Goal: Task Accomplishment & Management: Use online tool/utility

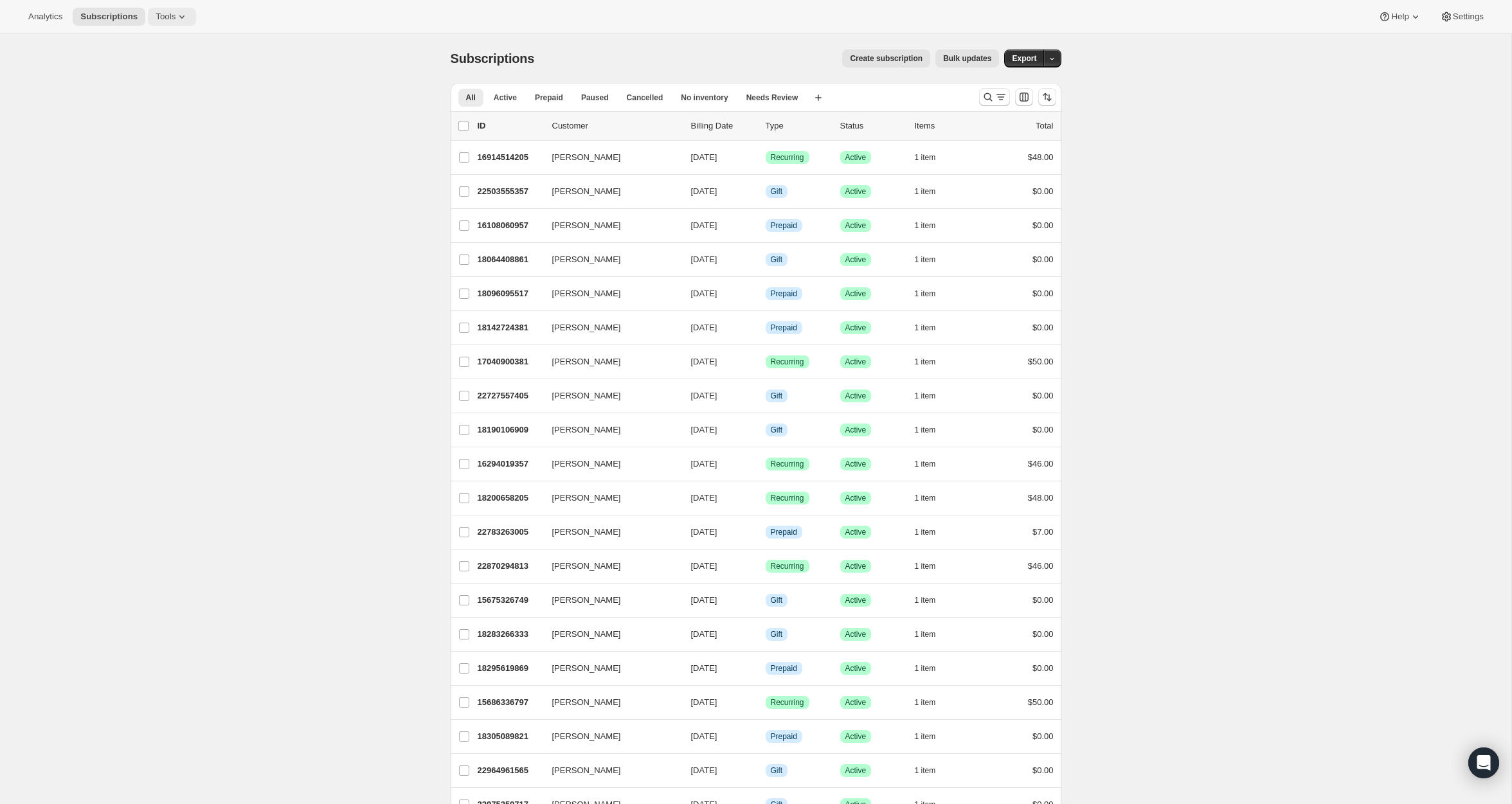
click at [168, 11] on span "Tools" at bounding box center [165, 16] width 20 height 11
click at [153, 83] on span "Bundles" at bounding box center [138, 87] width 30 height 10
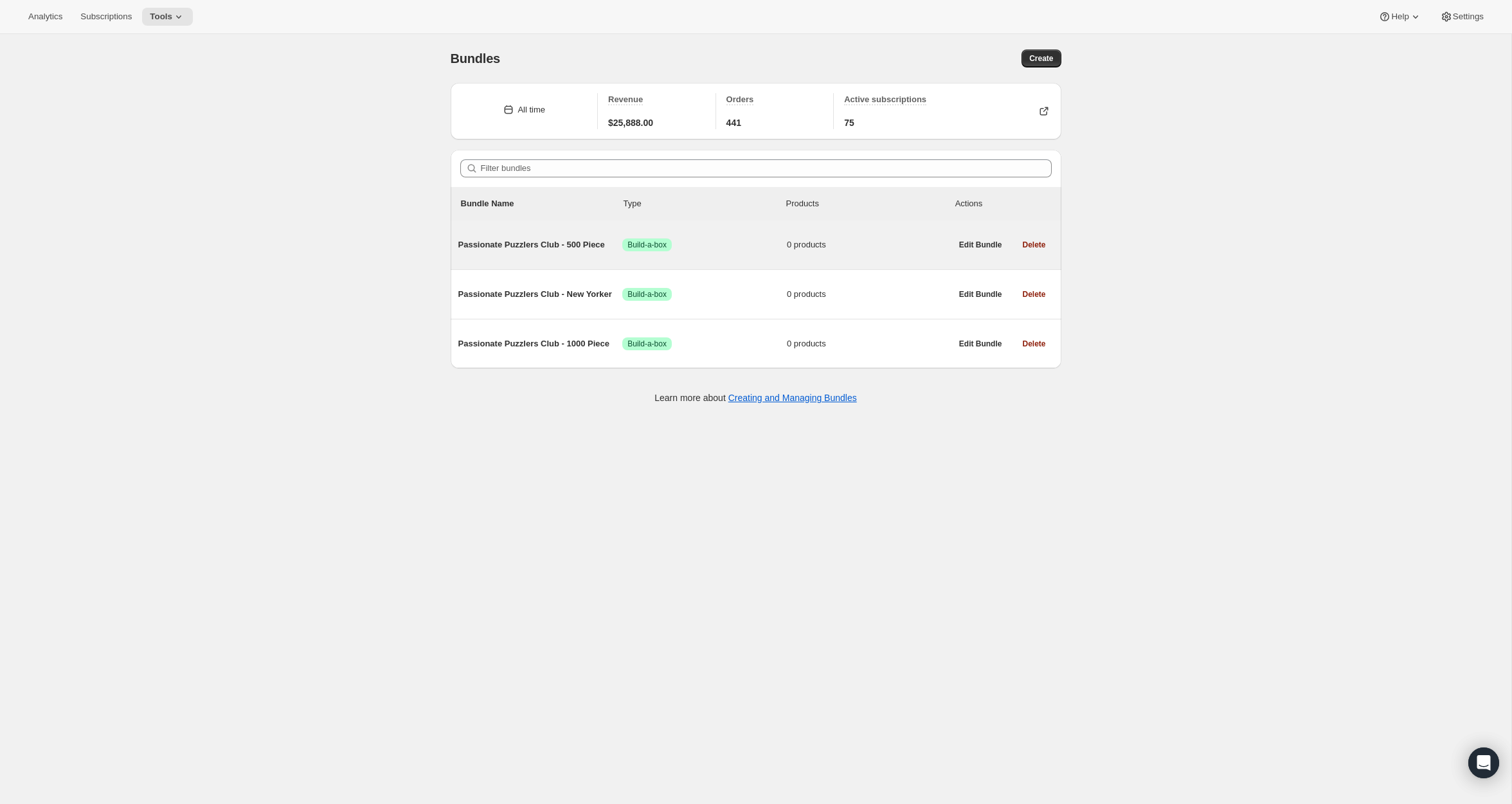
click at [526, 248] on span "Passionate Puzzlers Club - 500 Piece" at bounding box center [540, 245] width 164 height 13
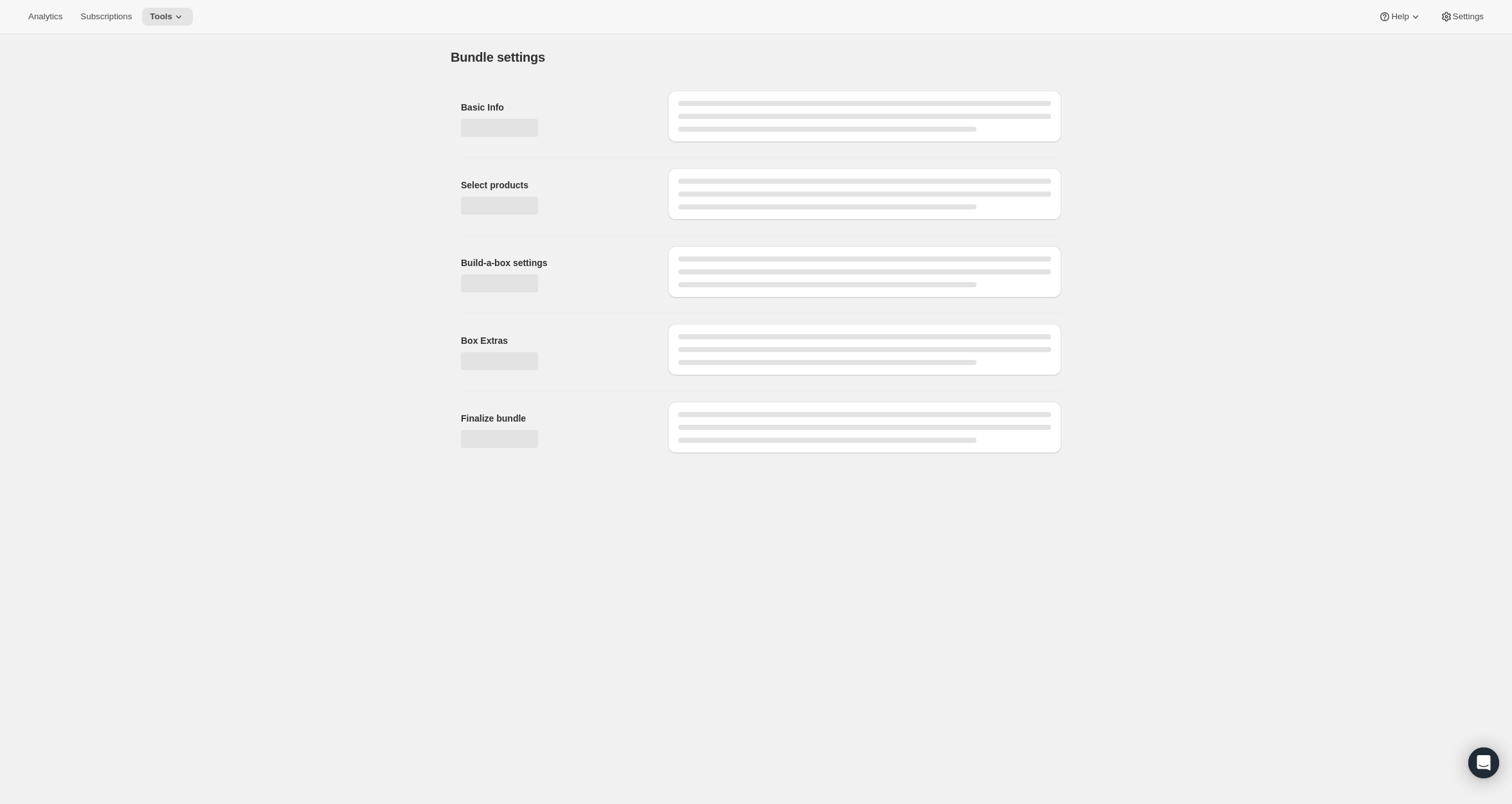
type input "Passionate Puzzlers Club - 500 Piece"
checkbox input "true"
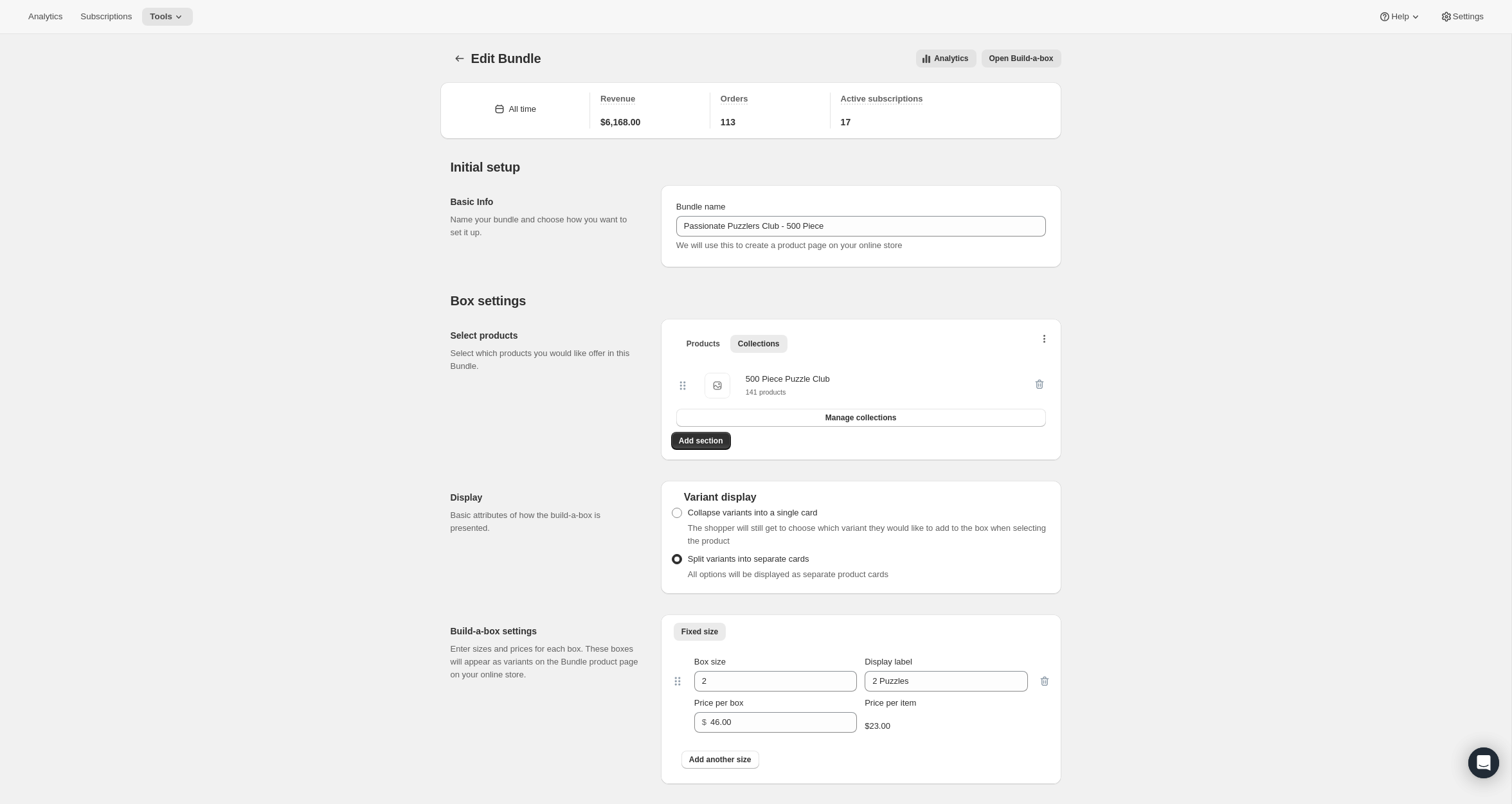
click at [1047, 345] on button "button" at bounding box center [1045, 342] width 13 height 13
click at [1045, 362] on span "Bulk Autoswap for existing subscribers" at bounding box center [1039, 366] width 143 height 10
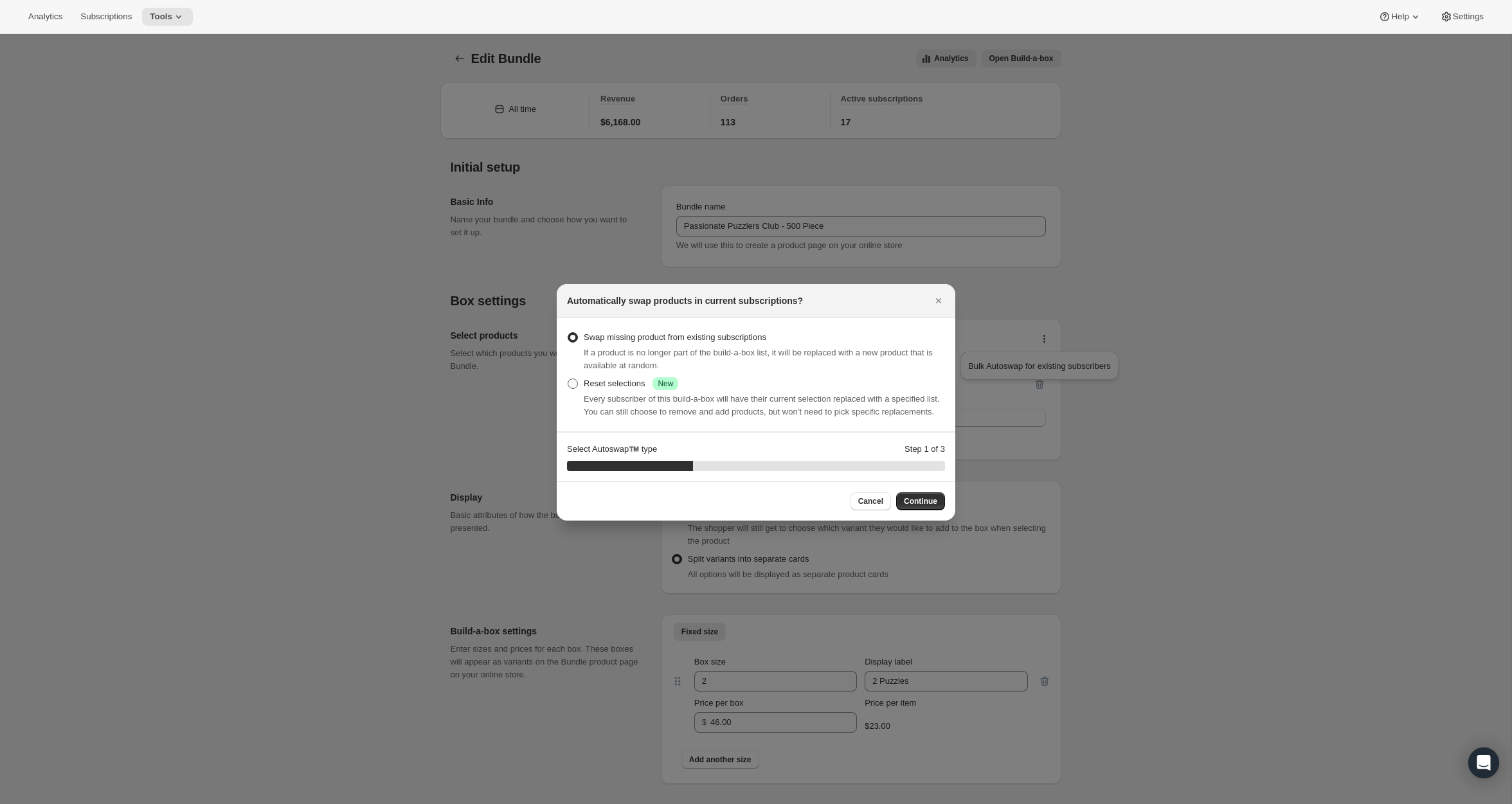
click at [601, 377] on div "Reset selections Success New" at bounding box center [631, 384] width 95 height 13
click at [568, 378] on input "Reset selections Success New" at bounding box center [567, 378] width 1 height 1
radio input "true"
click at [912, 507] on span "Continue" at bounding box center [920, 501] width 34 height 11
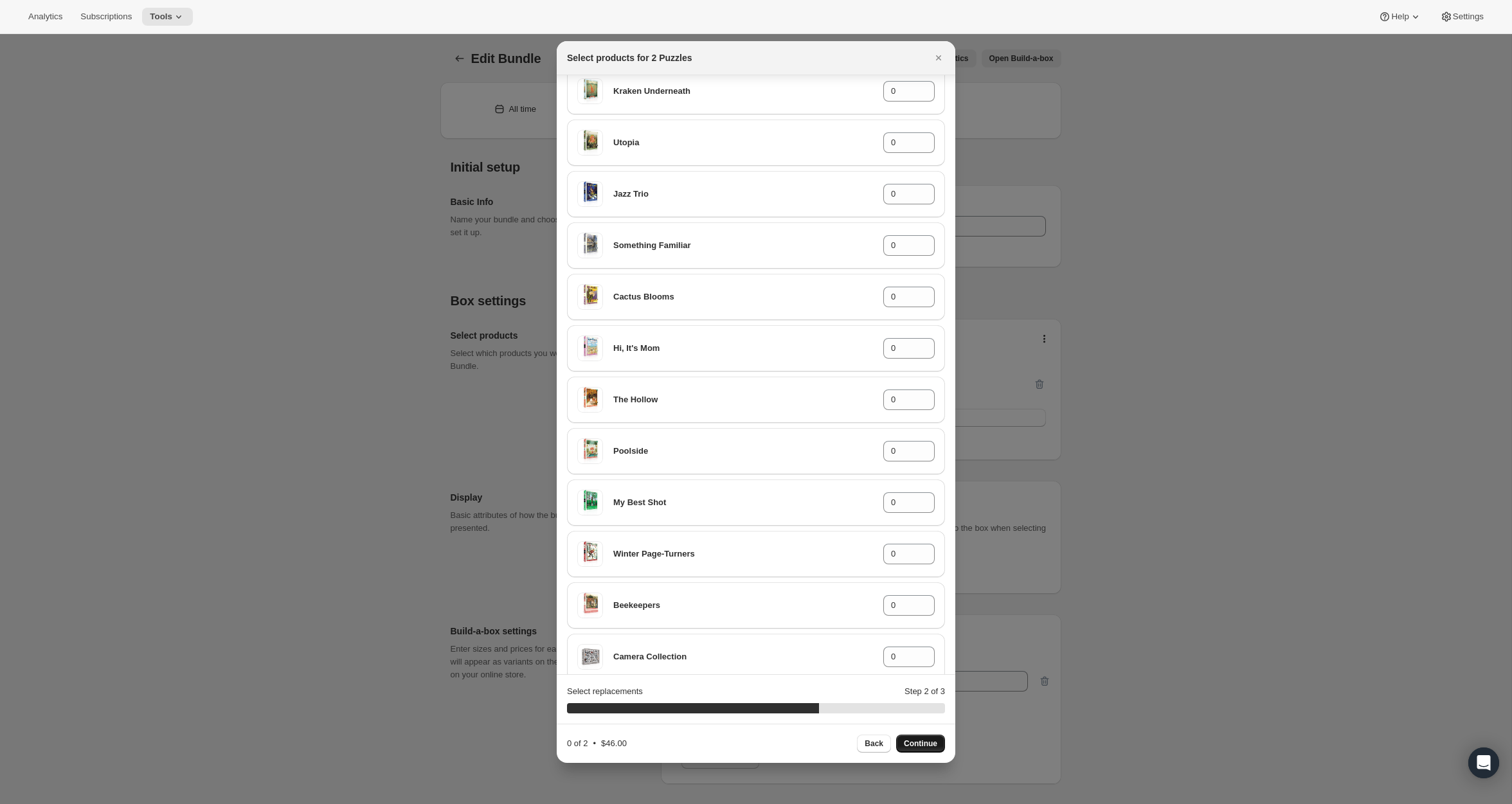
scroll to position [1771, 0]
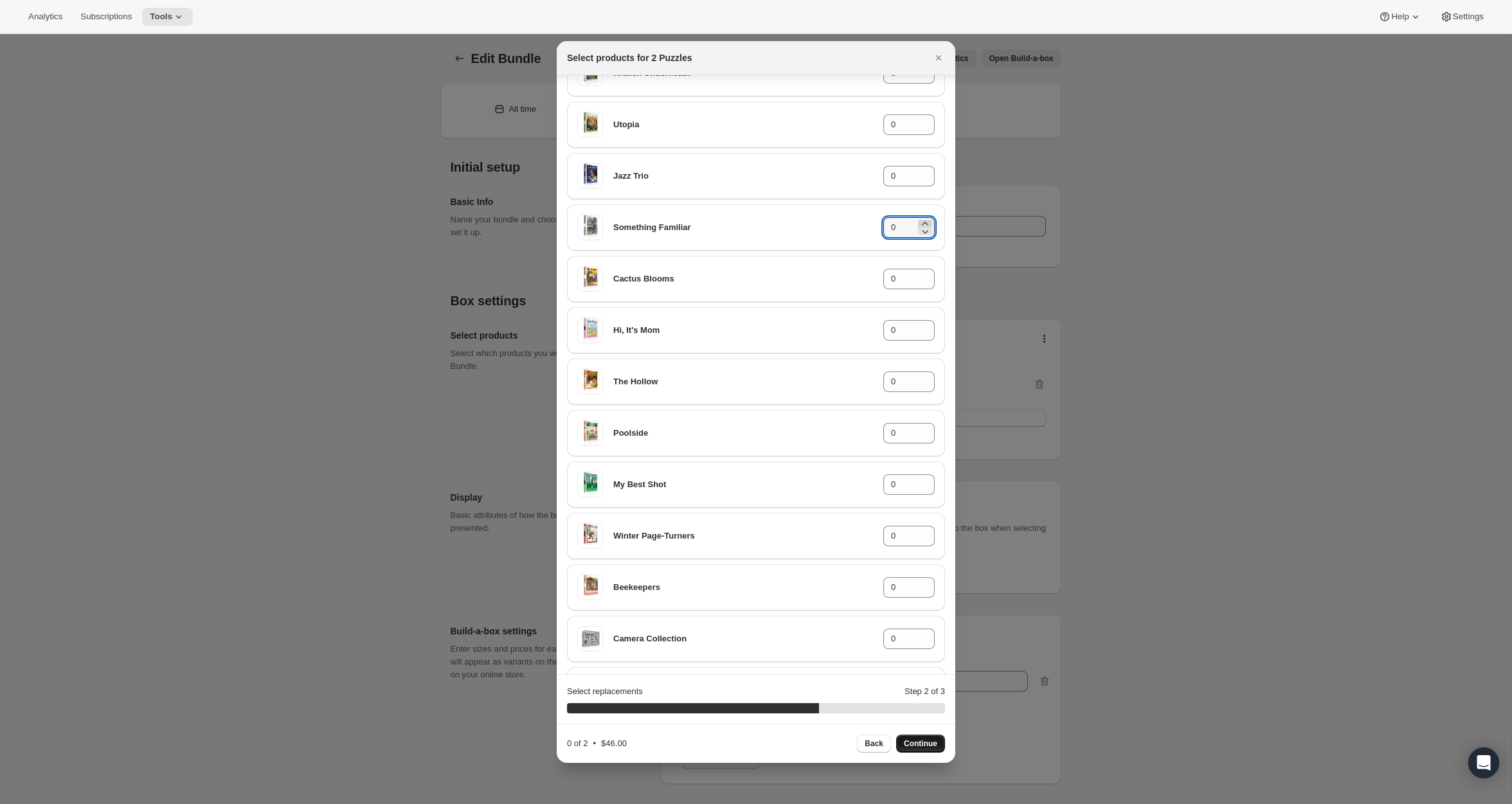
click at [924, 221] on icon ":rb6:" at bounding box center [924, 223] width 6 height 3
type input "1"
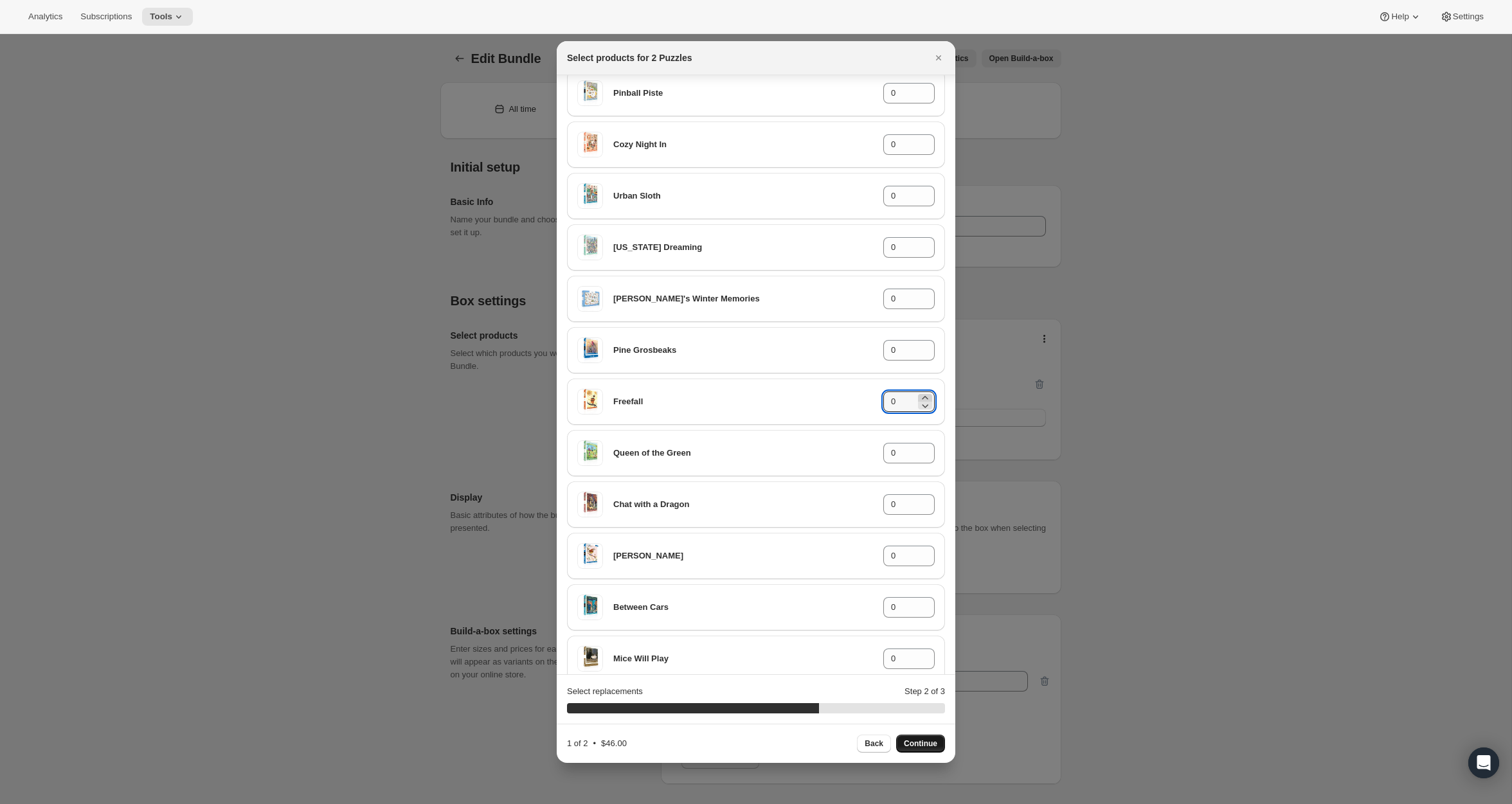
click at [927, 395] on icon ":rb6:" at bounding box center [924, 397] width 6 height 3
type input "1"
click at [923, 751] on button "Continue" at bounding box center [920, 744] width 49 height 18
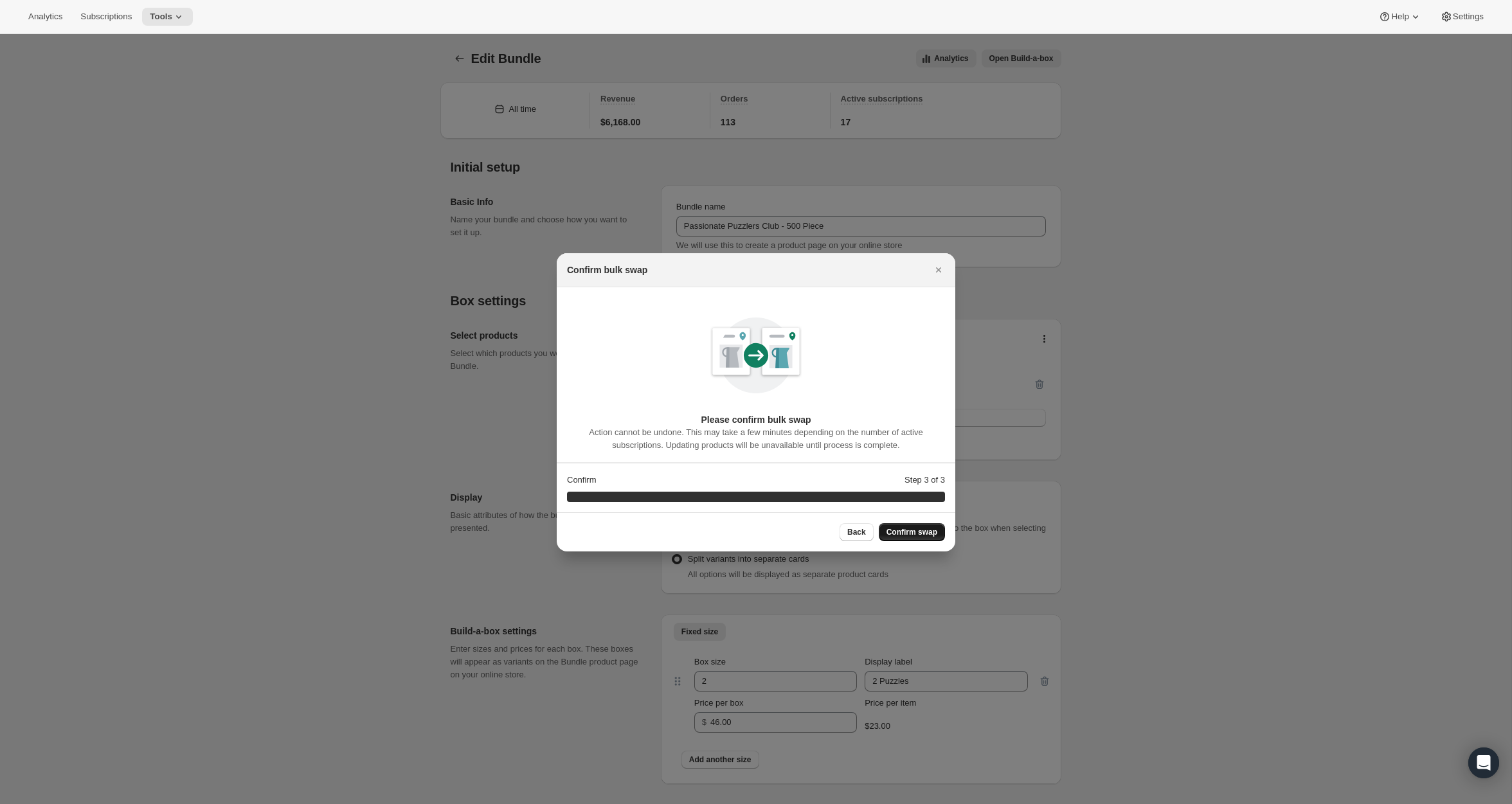
scroll to position [0, 0]
click at [917, 536] on span "Confirm swap" at bounding box center [912, 532] width 51 height 11
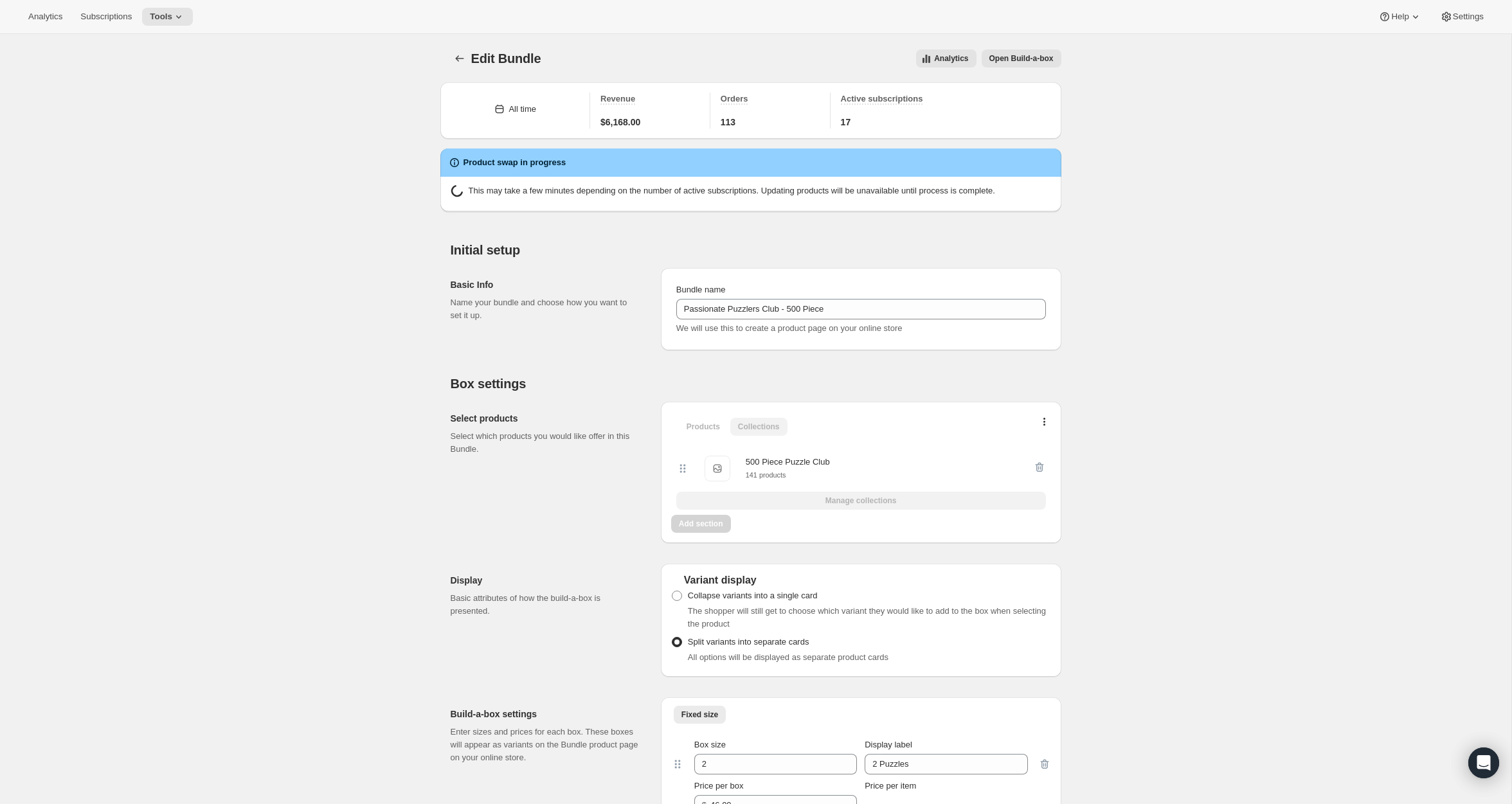
click at [146, 23] on div "Analytics Subscriptions Tools" at bounding box center [106, 16] width 172 height 18
click at [174, 22] on button "Tools" at bounding box center [168, 16] width 51 height 18
click at [158, 95] on button "Bundles" at bounding box center [170, 87] width 138 height 20
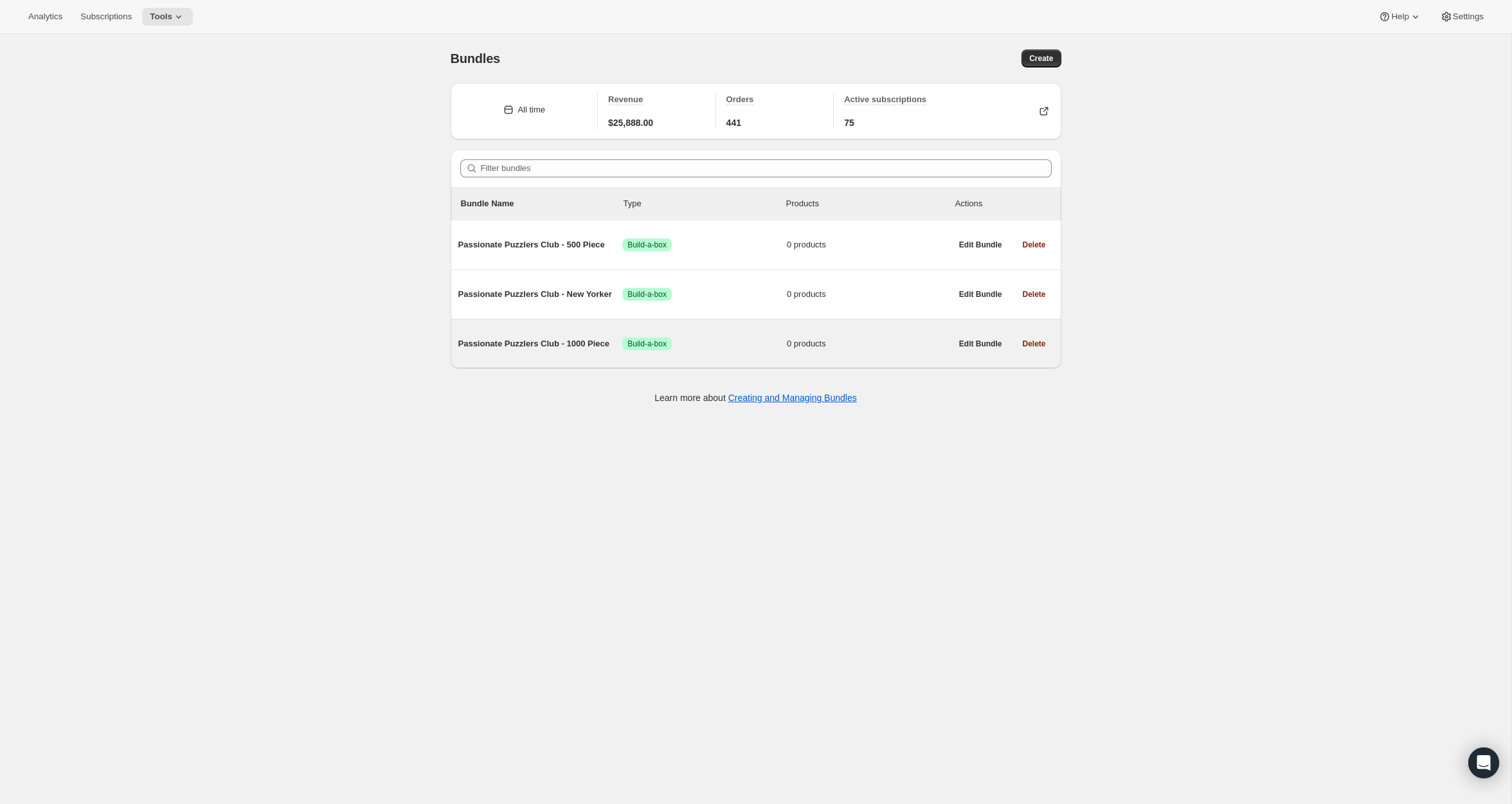
click at [594, 356] on div "Passionate Puzzlers Club - 1000 Piece Success Build-a-box 0 products" at bounding box center [705, 343] width 493 height 34
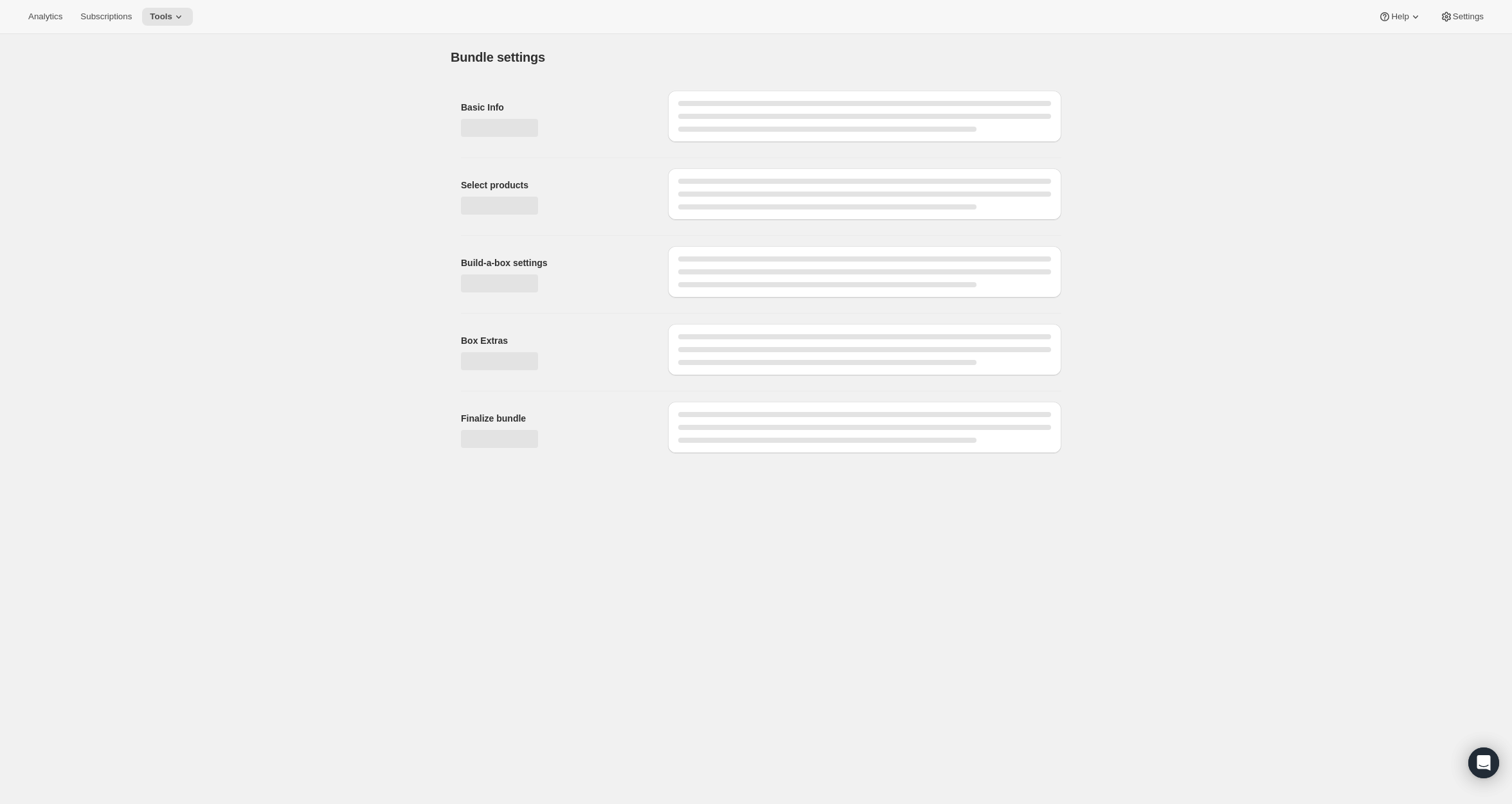
type input "Passionate Puzzlers Club - 1000 Piece"
checkbox input "true"
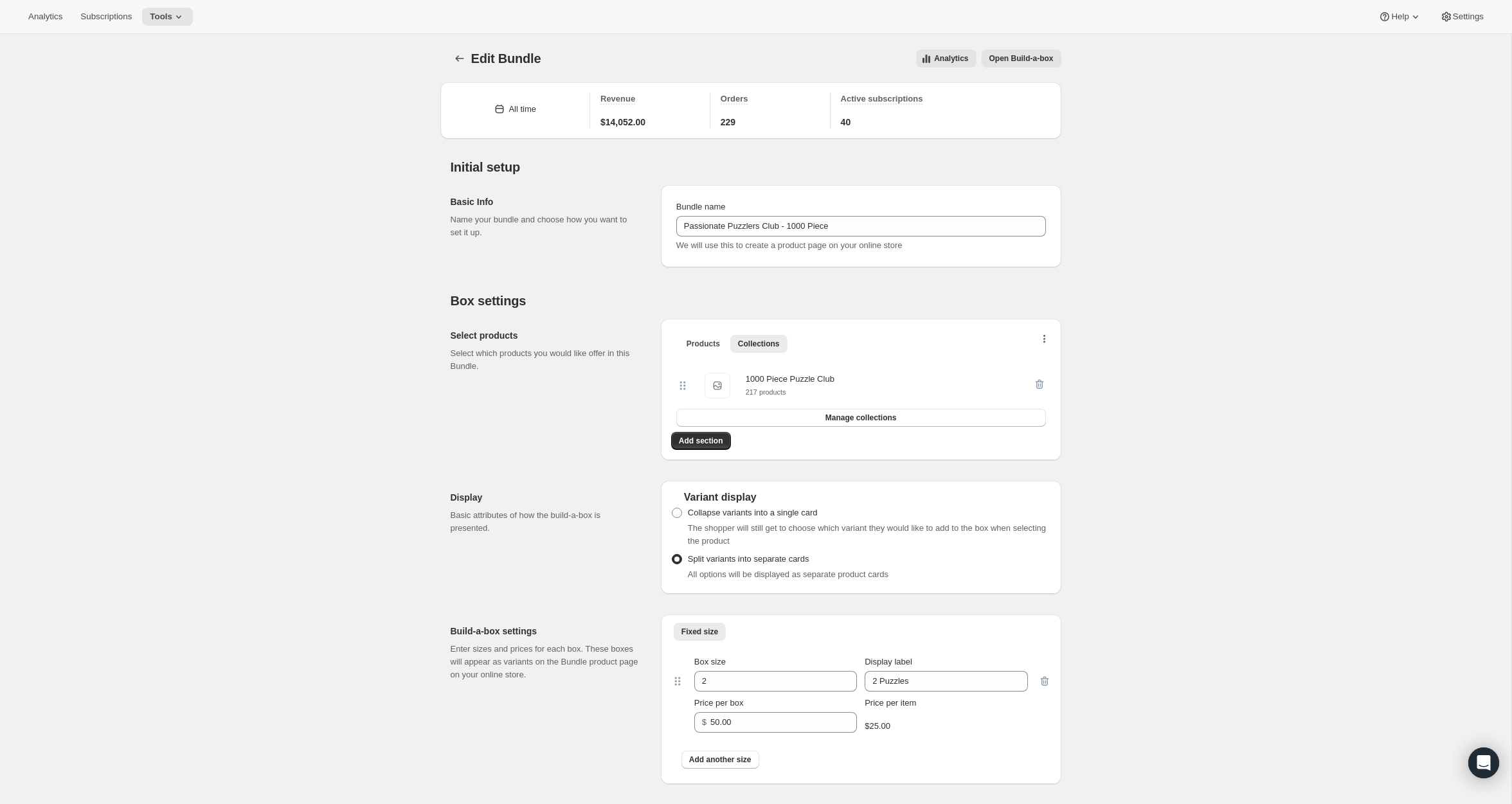
click at [1045, 339] on icon "button" at bounding box center [1044, 340] width 2 height 11
click at [1027, 366] on span "Bulk Autoswap for existing subscribers" at bounding box center [1039, 366] width 143 height 10
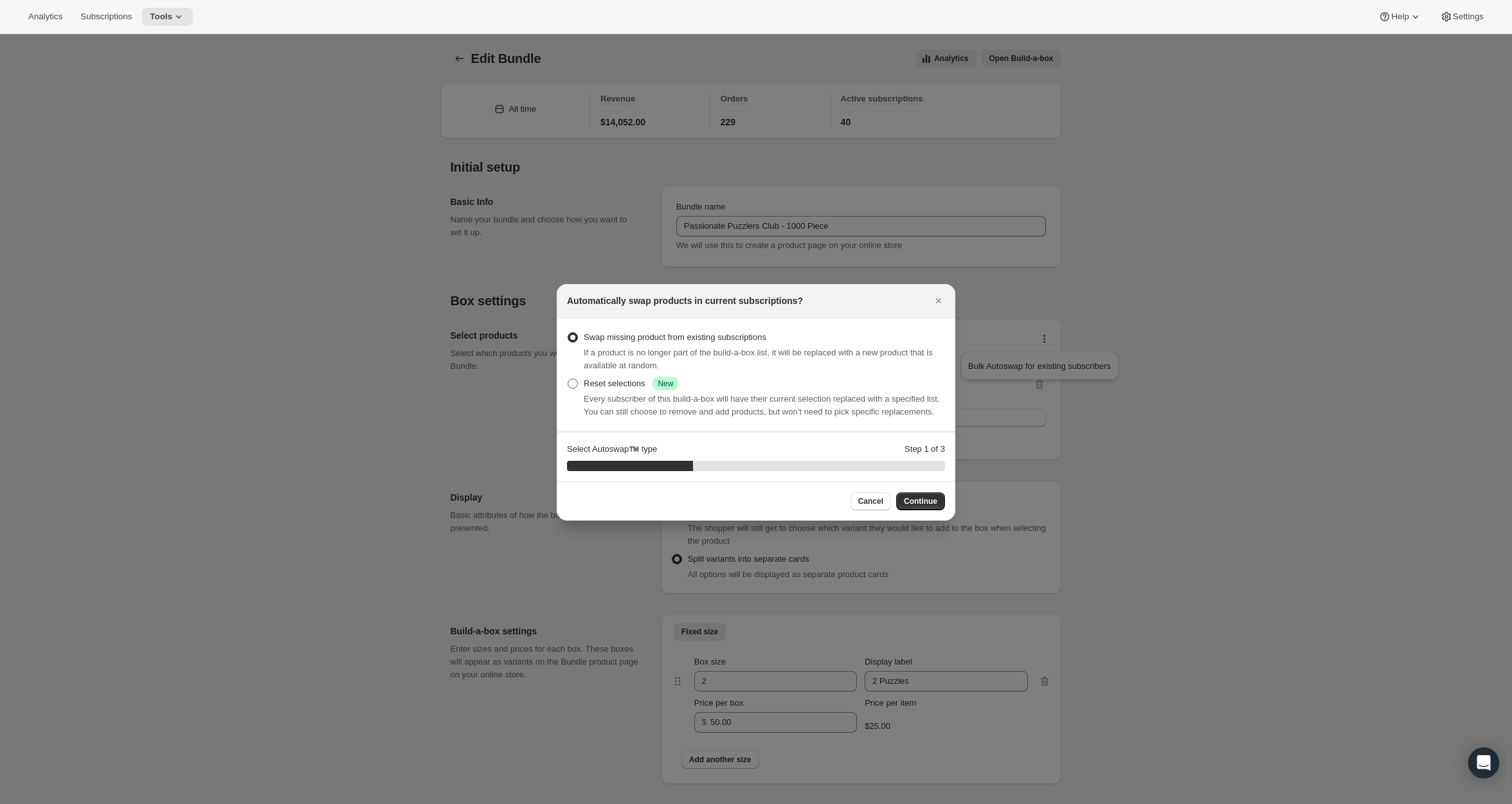
click at [597, 377] on div "Reset selections Success New" at bounding box center [631, 384] width 95 height 13
click at [568, 378] on input "Reset selections Success New" at bounding box center [567, 378] width 1 height 1
radio input "true"
click at [905, 518] on div "Cancel Continue" at bounding box center [756, 501] width 399 height 39
click at [917, 507] on span "Continue" at bounding box center [920, 501] width 34 height 11
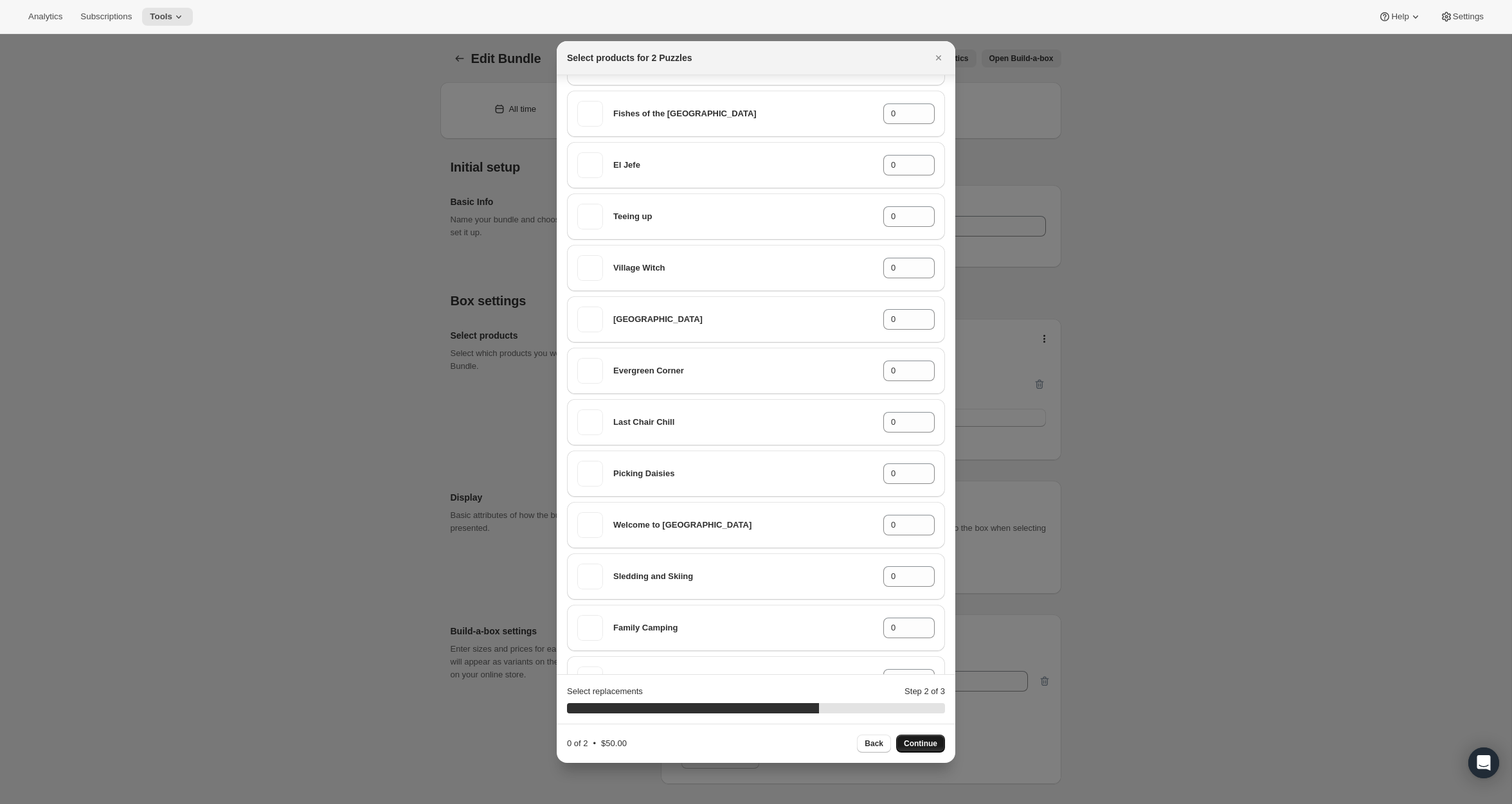
scroll to position [10608, 0]
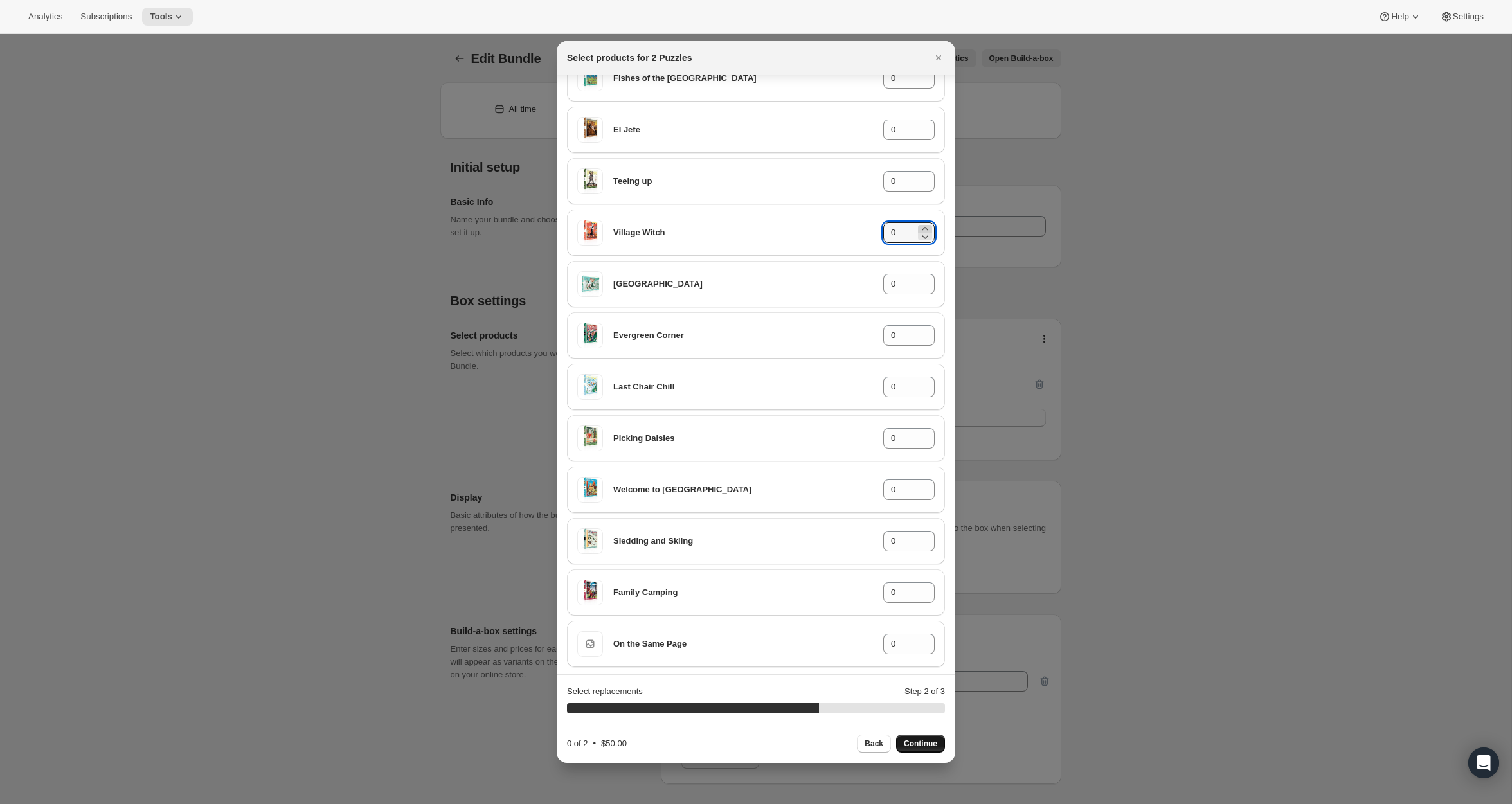
click at [924, 226] on icon ":rj2:" at bounding box center [925, 229] width 13 height 13
type input "1"
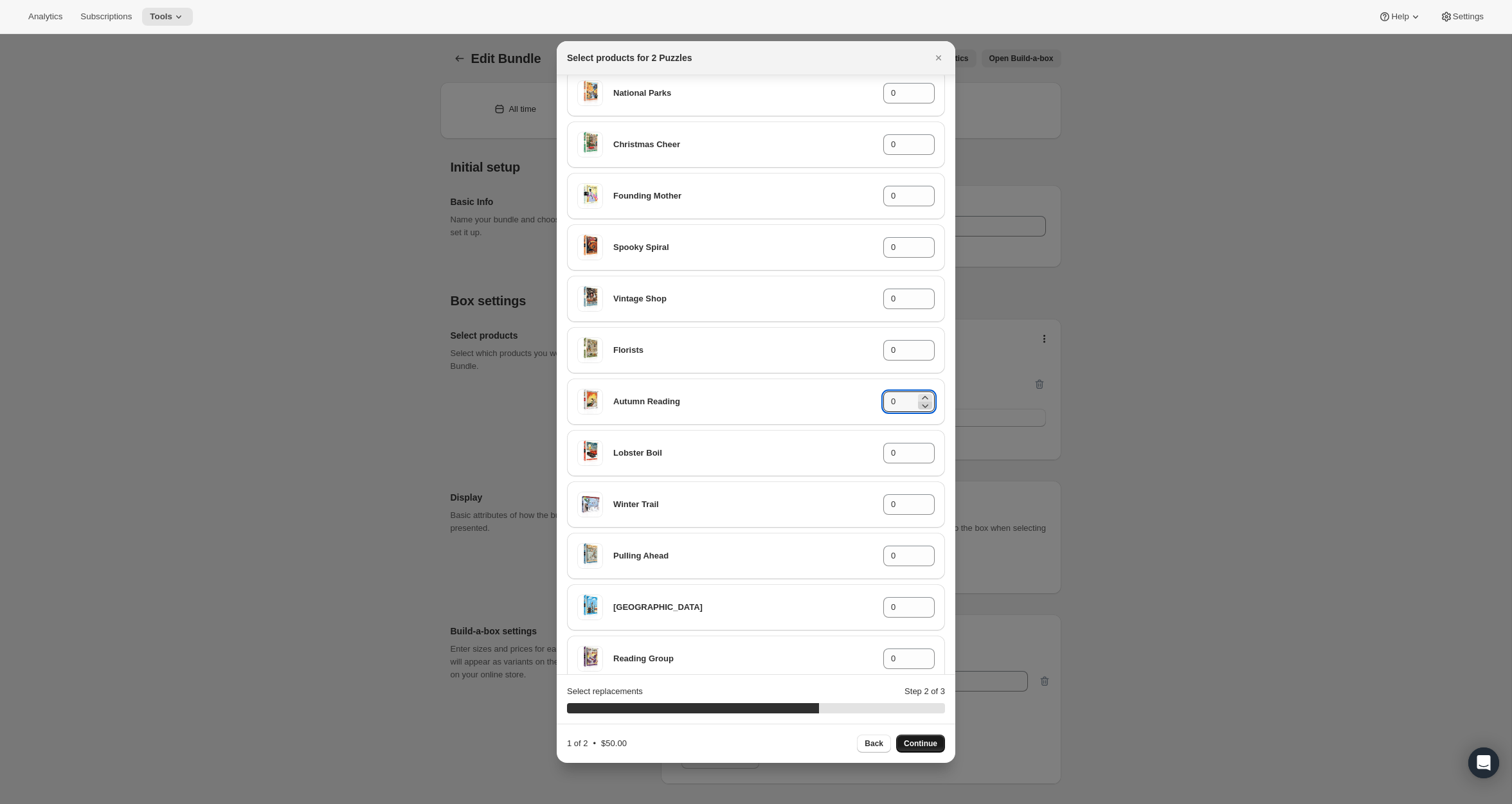
click at [925, 399] on icon ":rj2:" at bounding box center [925, 405] width 13 height 13
click at [927, 396] on icon ":rj2:" at bounding box center [924, 397] width 6 height 3
type input "1"
click at [923, 757] on div "2 of 2 • $50.00 Back Continue" at bounding box center [756, 744] width 399 height 39
click at [923, 743] on span "Continue" at bounding box center [920, 744] width 34 height 11
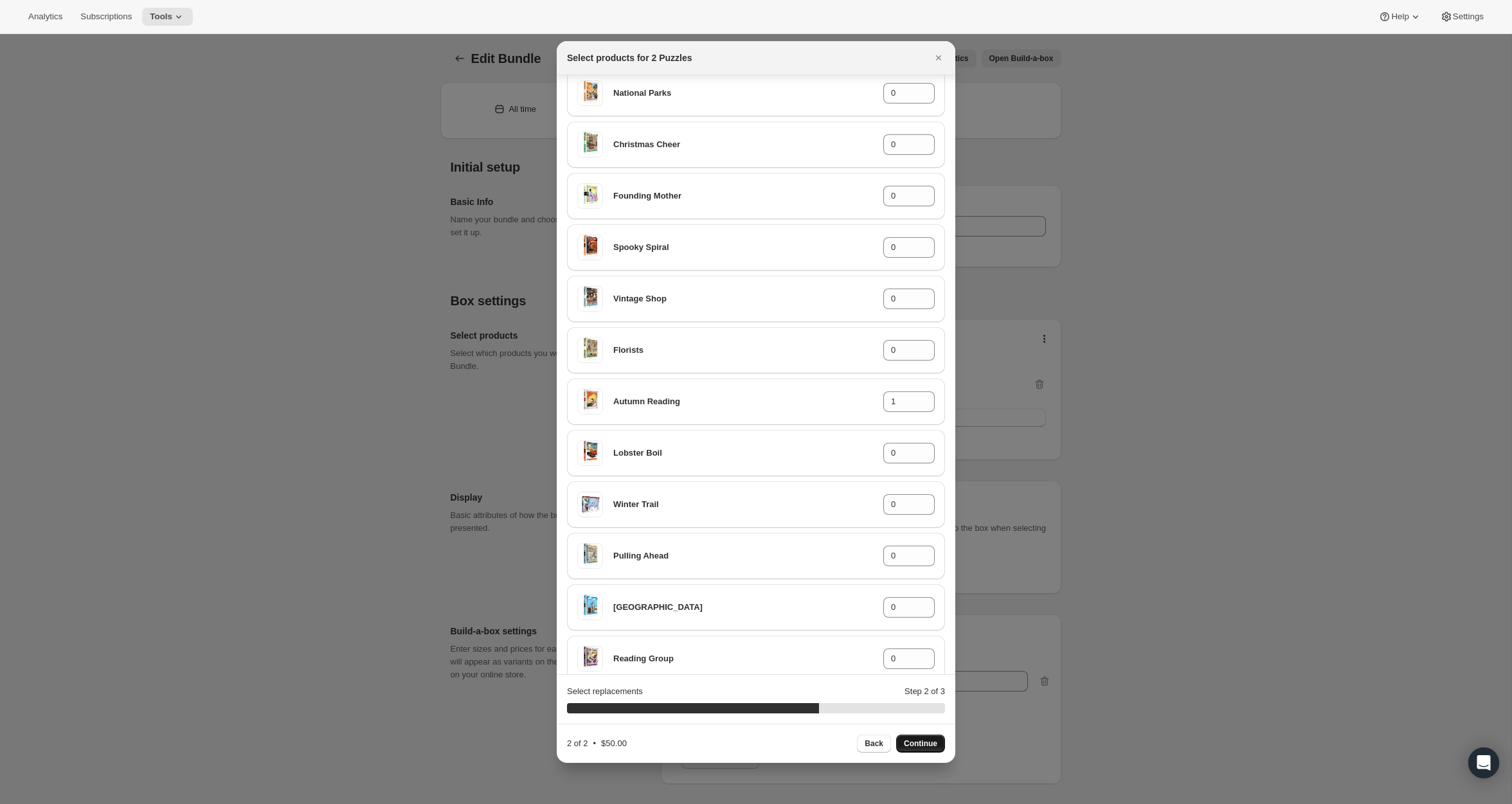
scroll to position [0, 0]
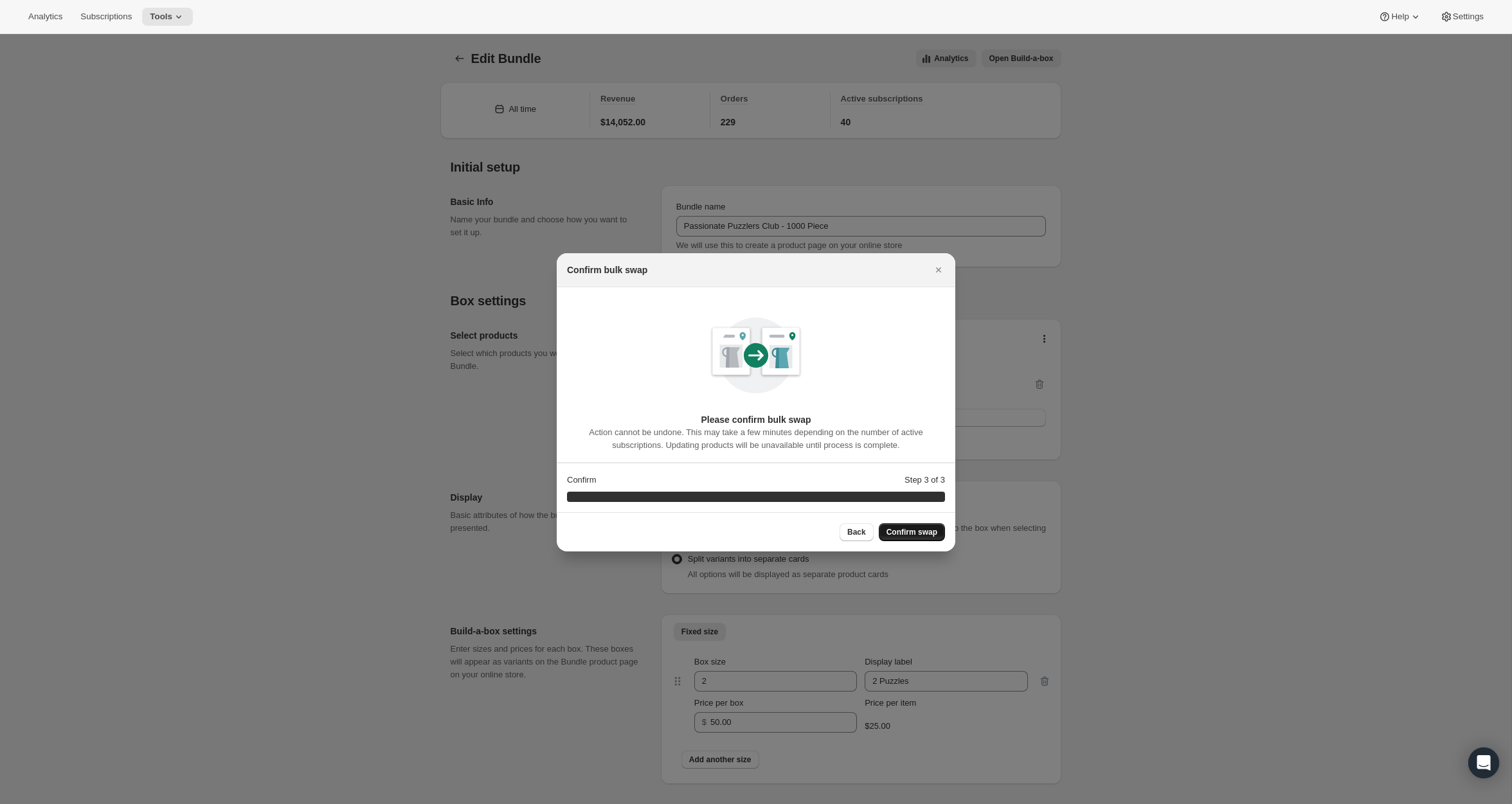
click at [925, 534] on span "Confirm swap" at bounding box center [912, 532] width 51 height 11
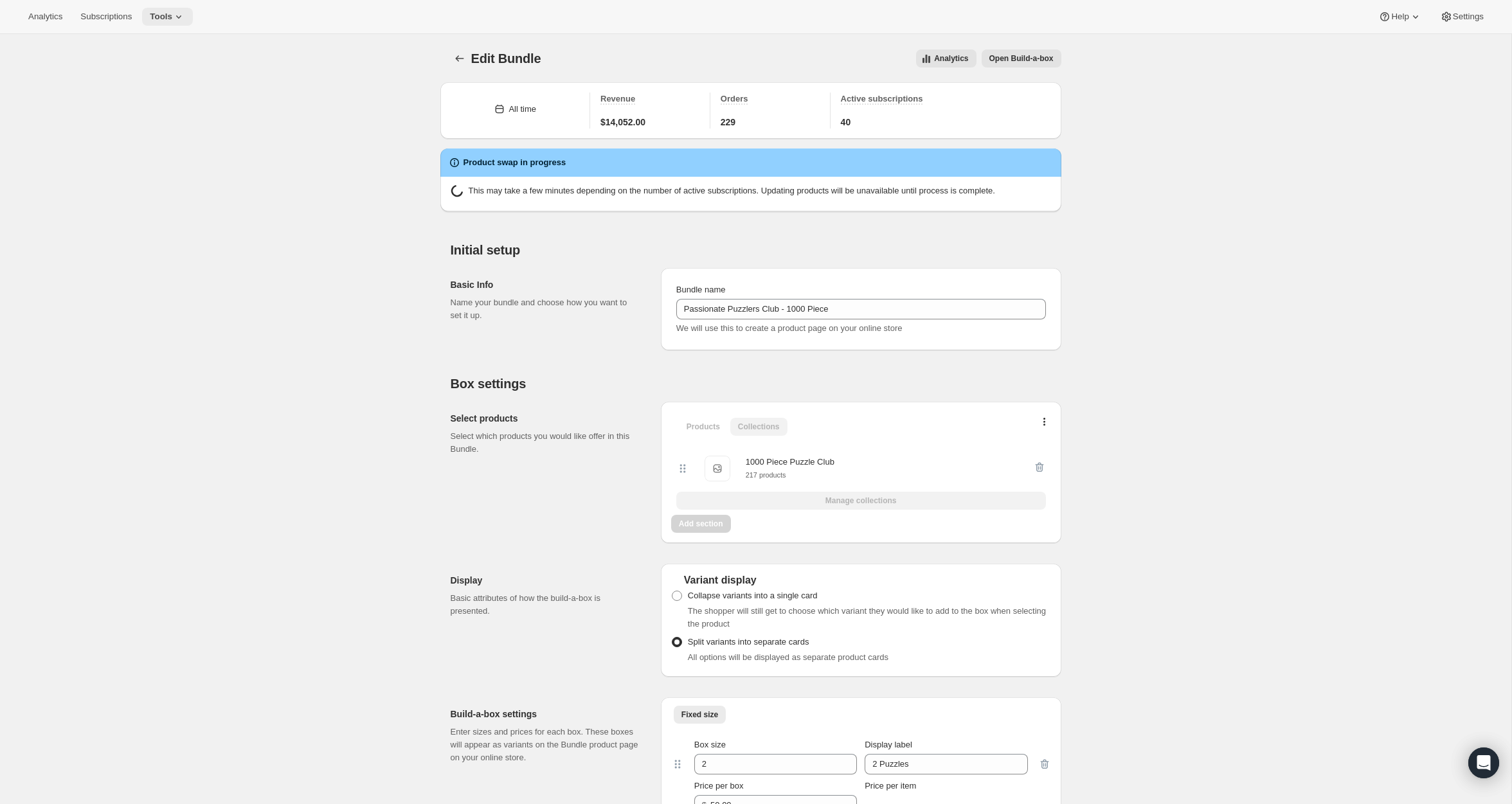
click at [158, 11] on button "Tools" at bounding box center [168, 16] width 51 height 18
click at [161, 92] on span "Bundles" at bounding box center [178, 87] width 114 height 13
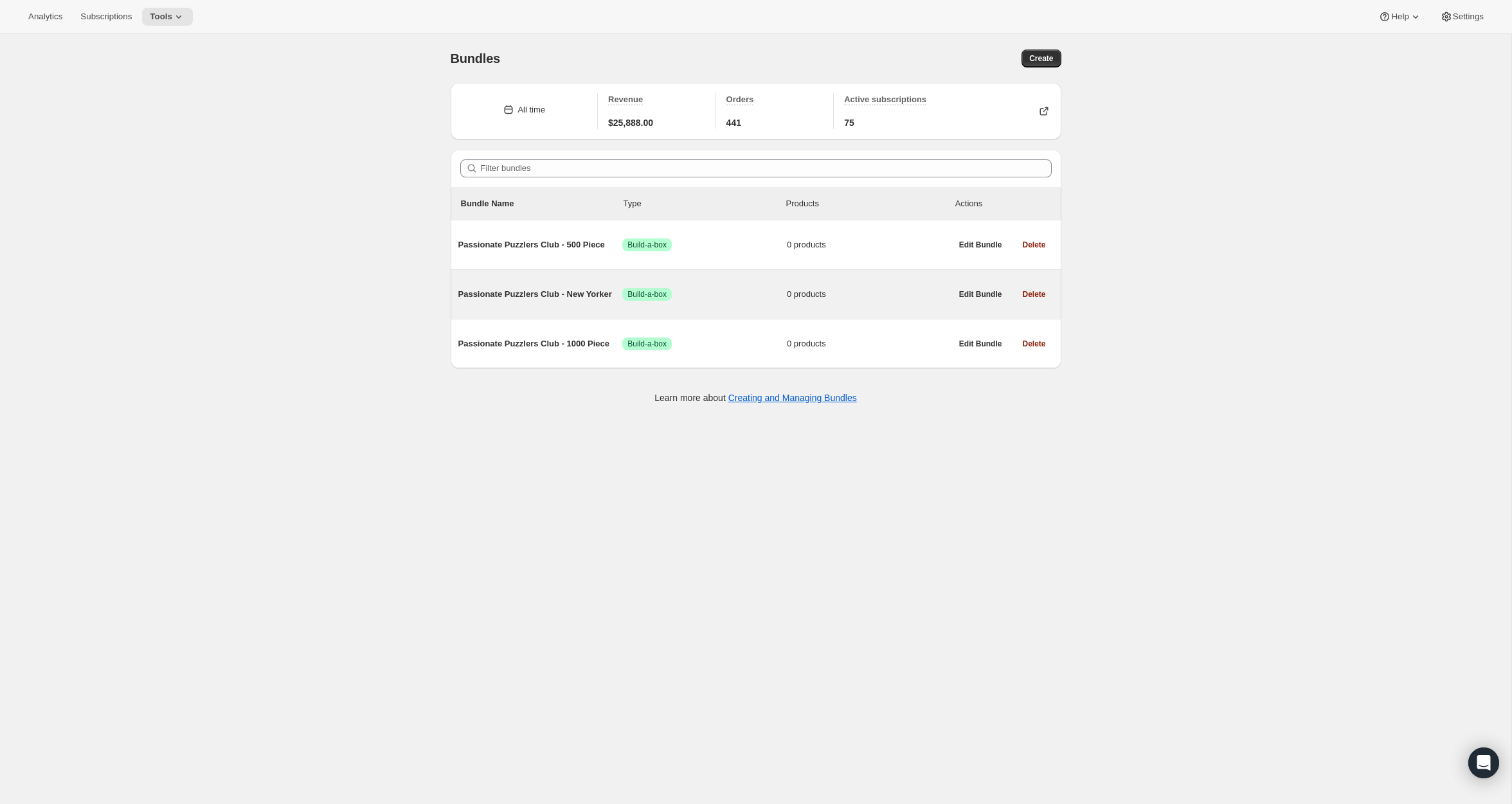
click at [558, 293] on span "Passionate Puzzlers Club - New Yorker" at bounding box center [540, 294] width 164 height 13
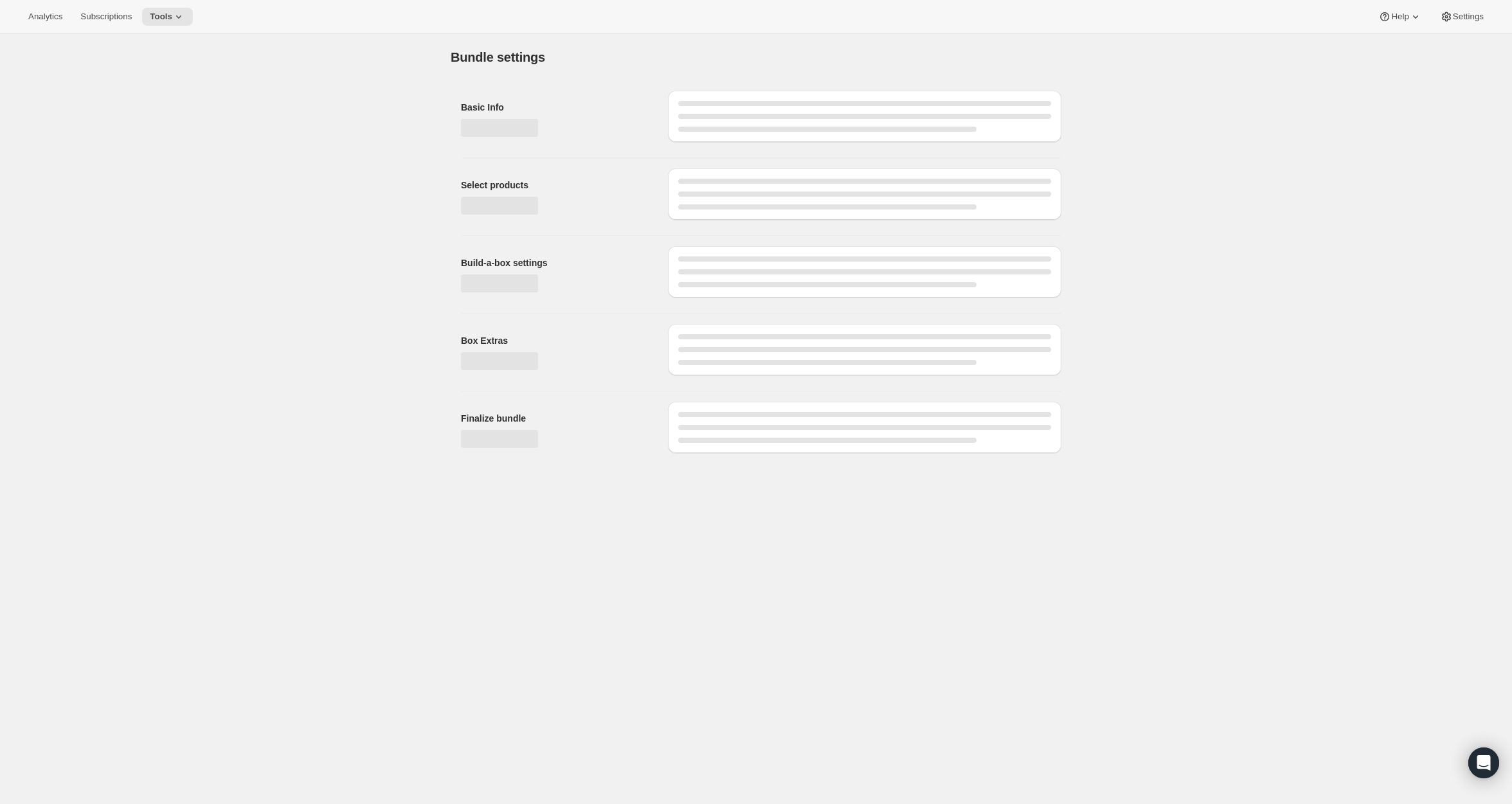
type input "Passionate Puzzlers Club - New Yorker"
checkbox input "true"
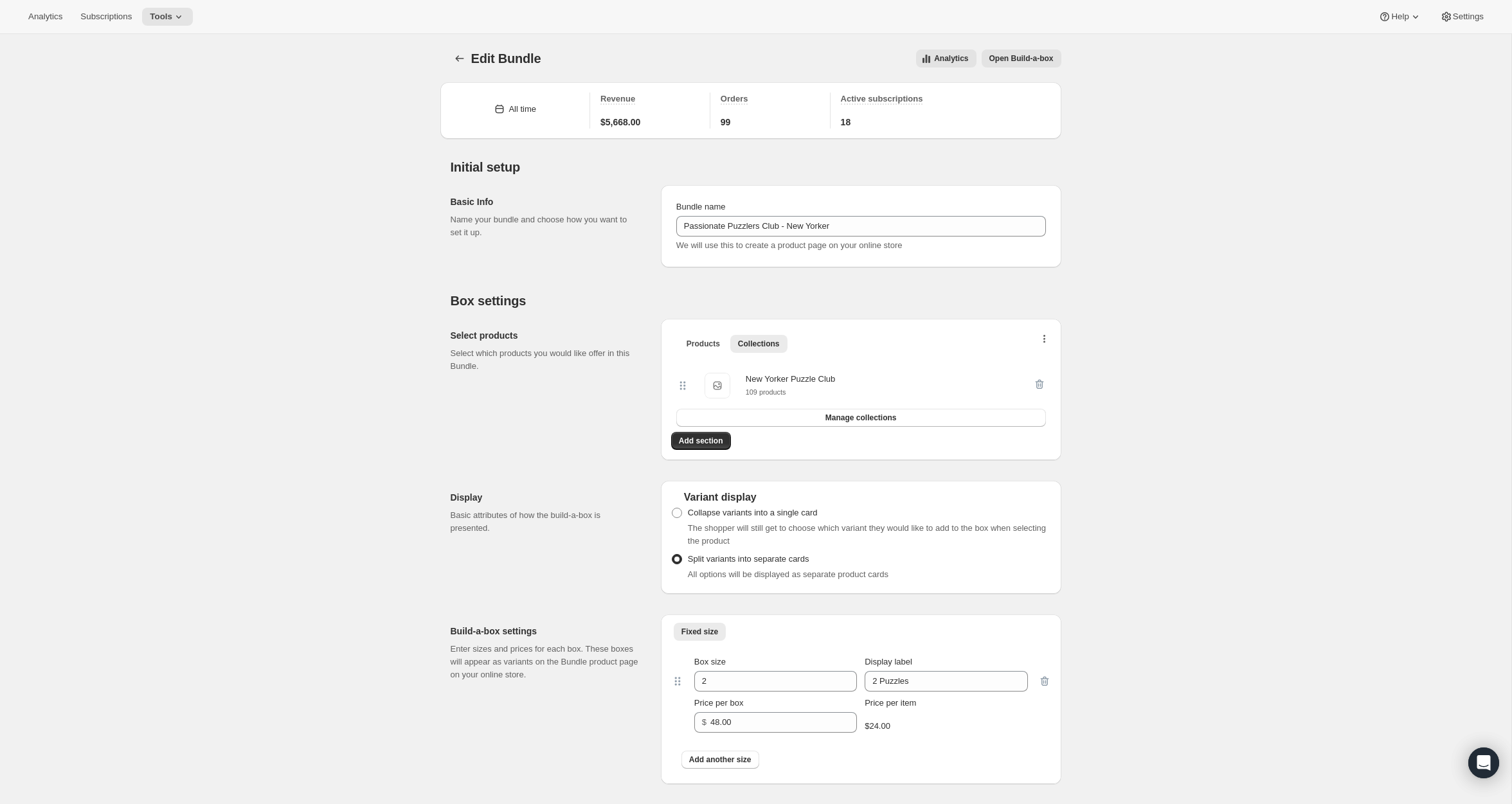
click at [1041, 338] on button "button" at bounding box center [1045, 342] width 13 height 13
click at [1022, 371] on span "Bulk Autoswap for existing subscribers" at bounding box center [1039, 366] width 143 height 13
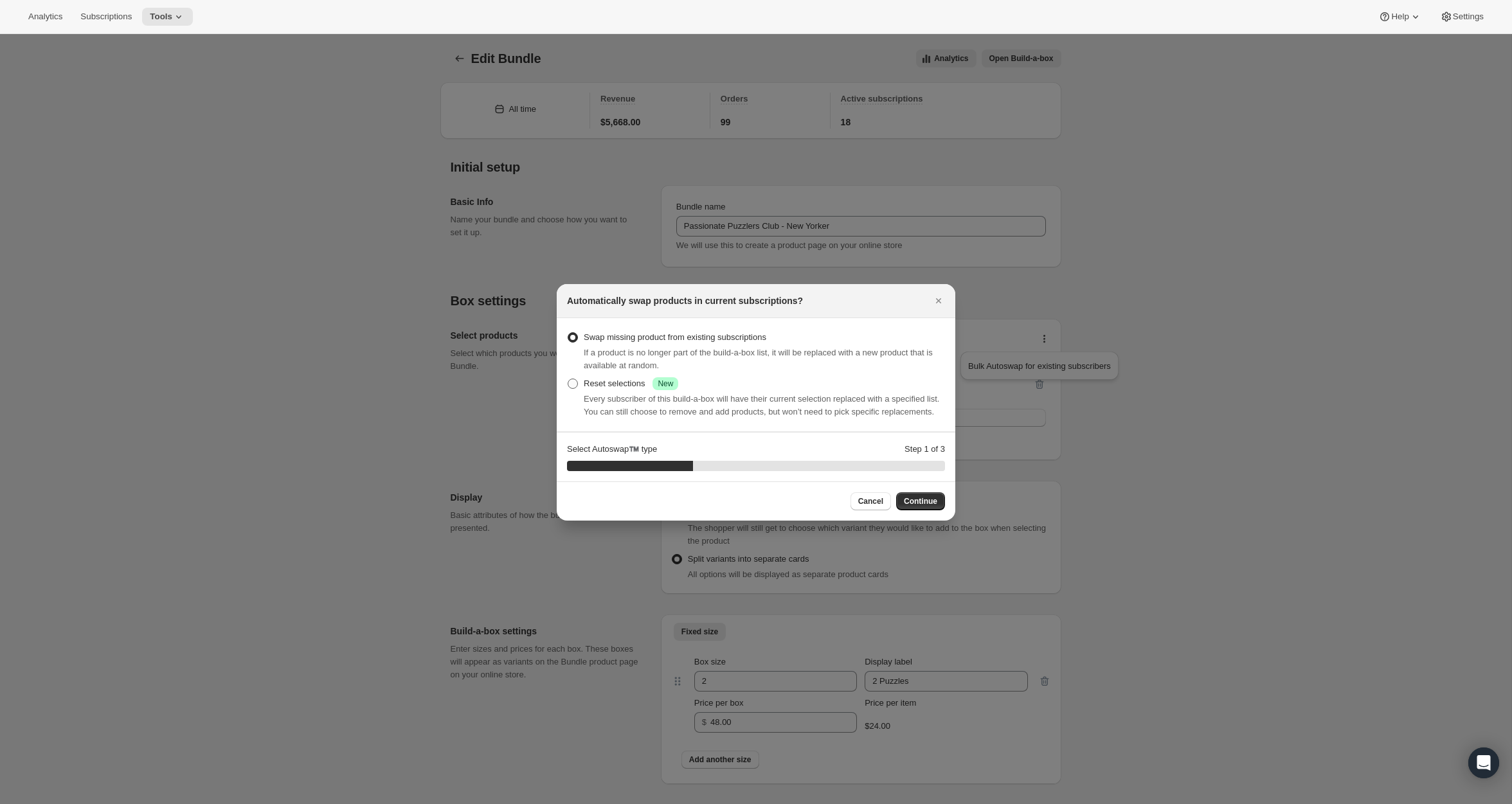
click at [599, 377] on div "Reset selections Success New" at bounding box center [631, 384] width 95 height 13
click at [568, 378] on input "Reset selections Success New" at bounding box center [567, 378] width 1 height 1
radio input "true"
click at [921, 507] on span "Continue" at bounding box center [920, 501] width 34 height 11
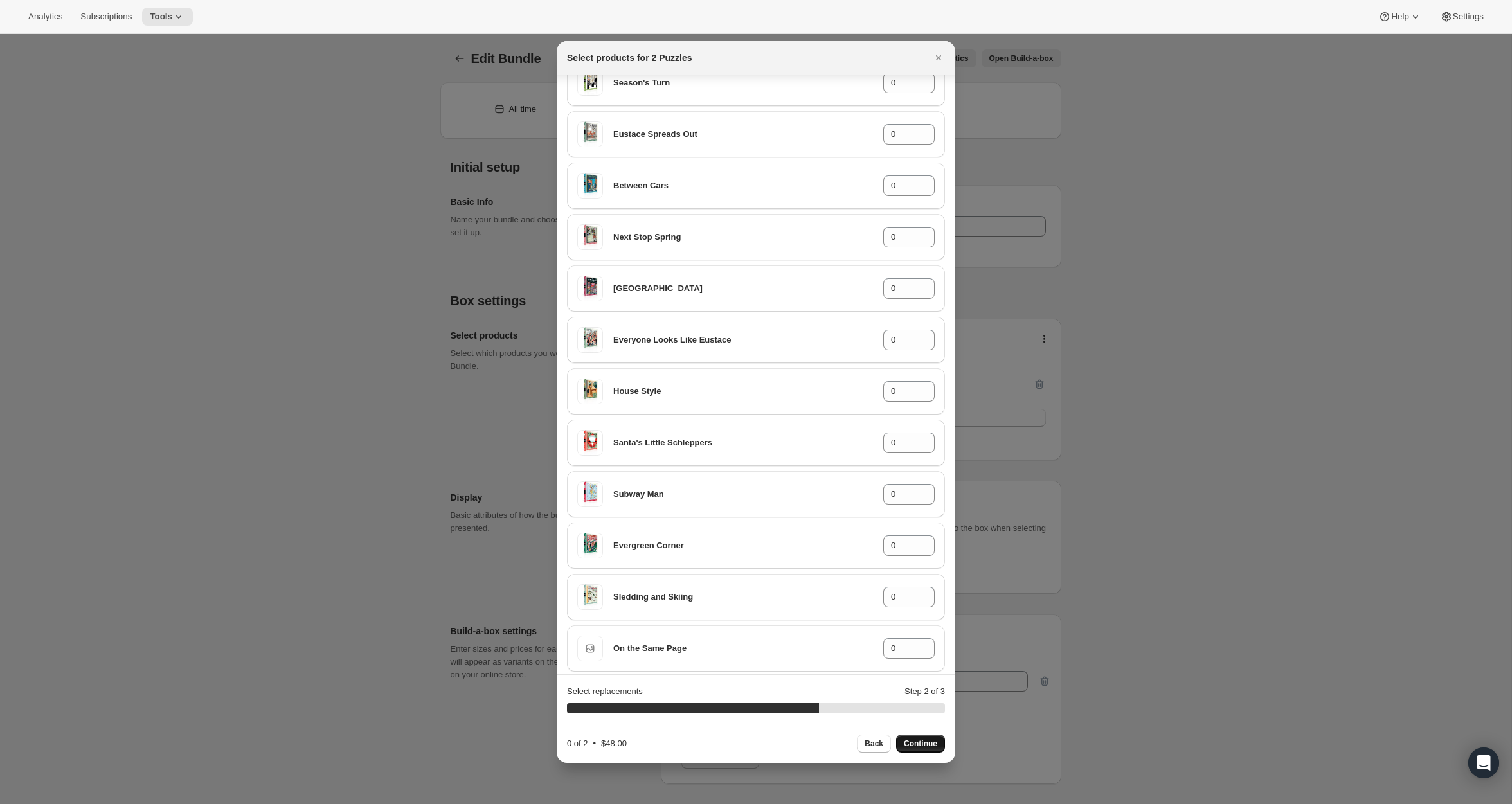
scroll to position [5000, 0]
click at [925, 125] on icon ":rt7:" at bounding box center [925, 129] width 13 height 13
type input "1"
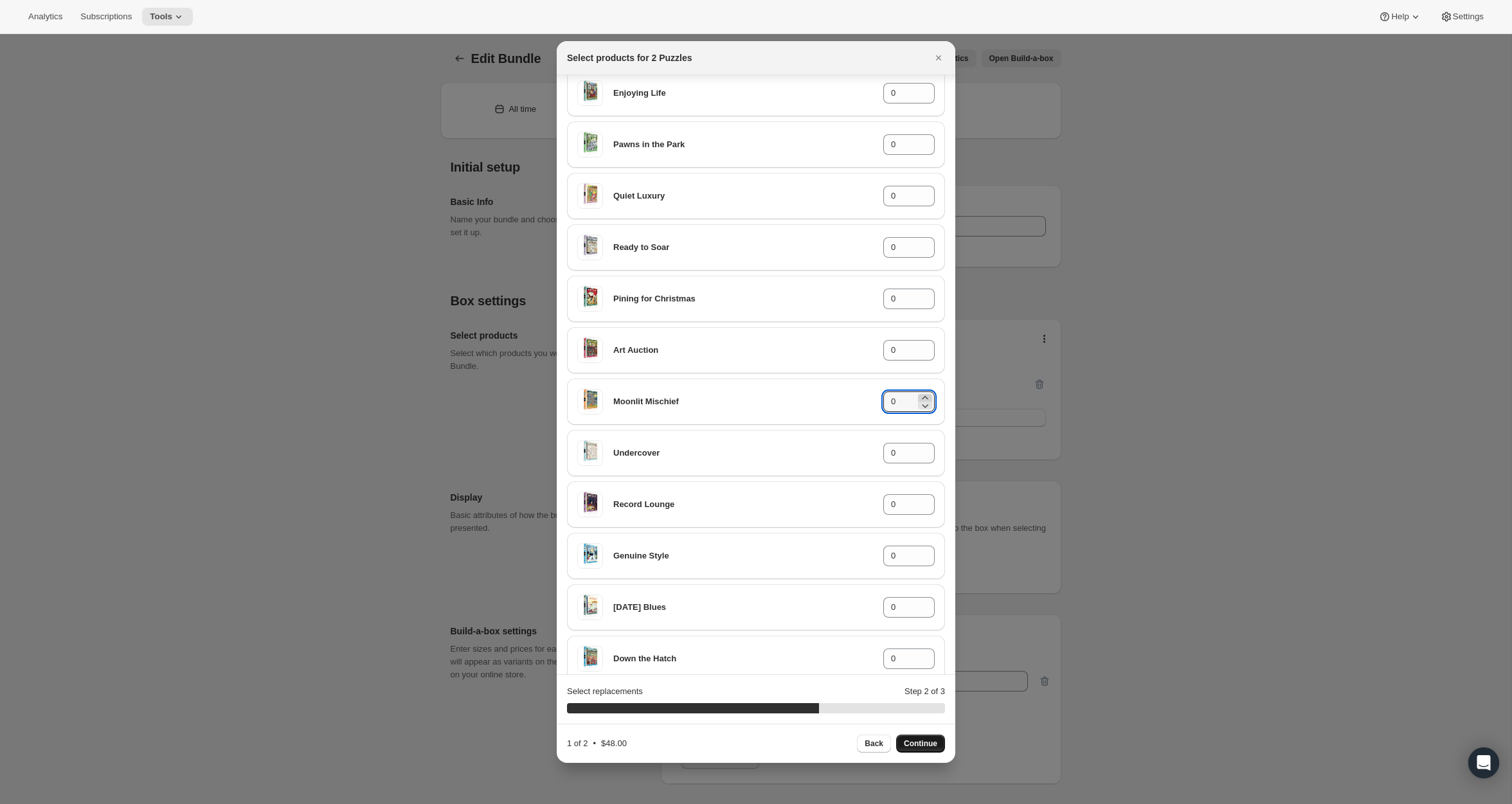
click at [925, 395] on icon ":rt7:" at bounding box center [924, 397] width 6 height 3
type input "1"
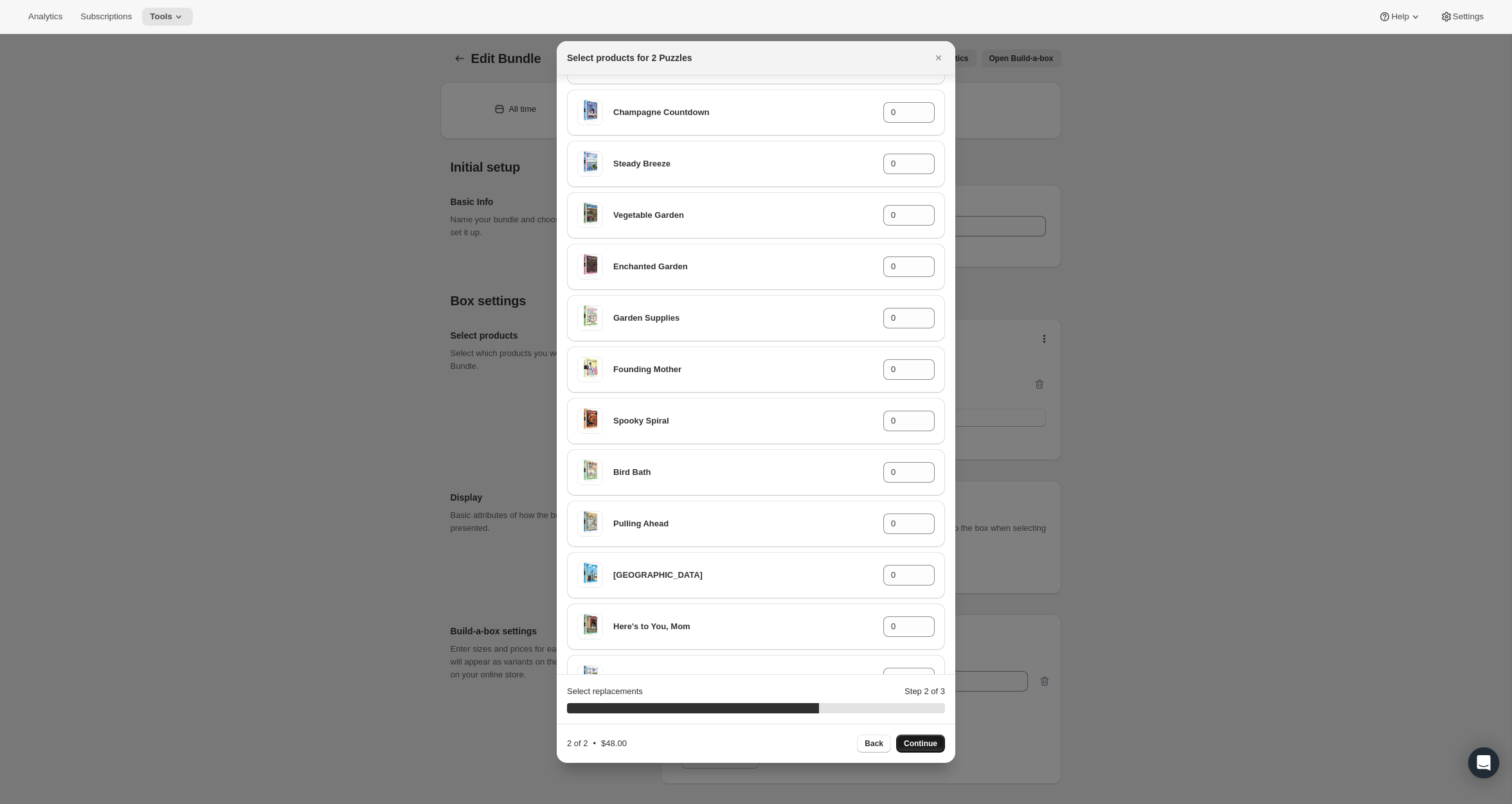
scroll to position [2809, 0]
click at [924, 744] on span "Continue" at bounding box center [920, 744] width 34 height 11
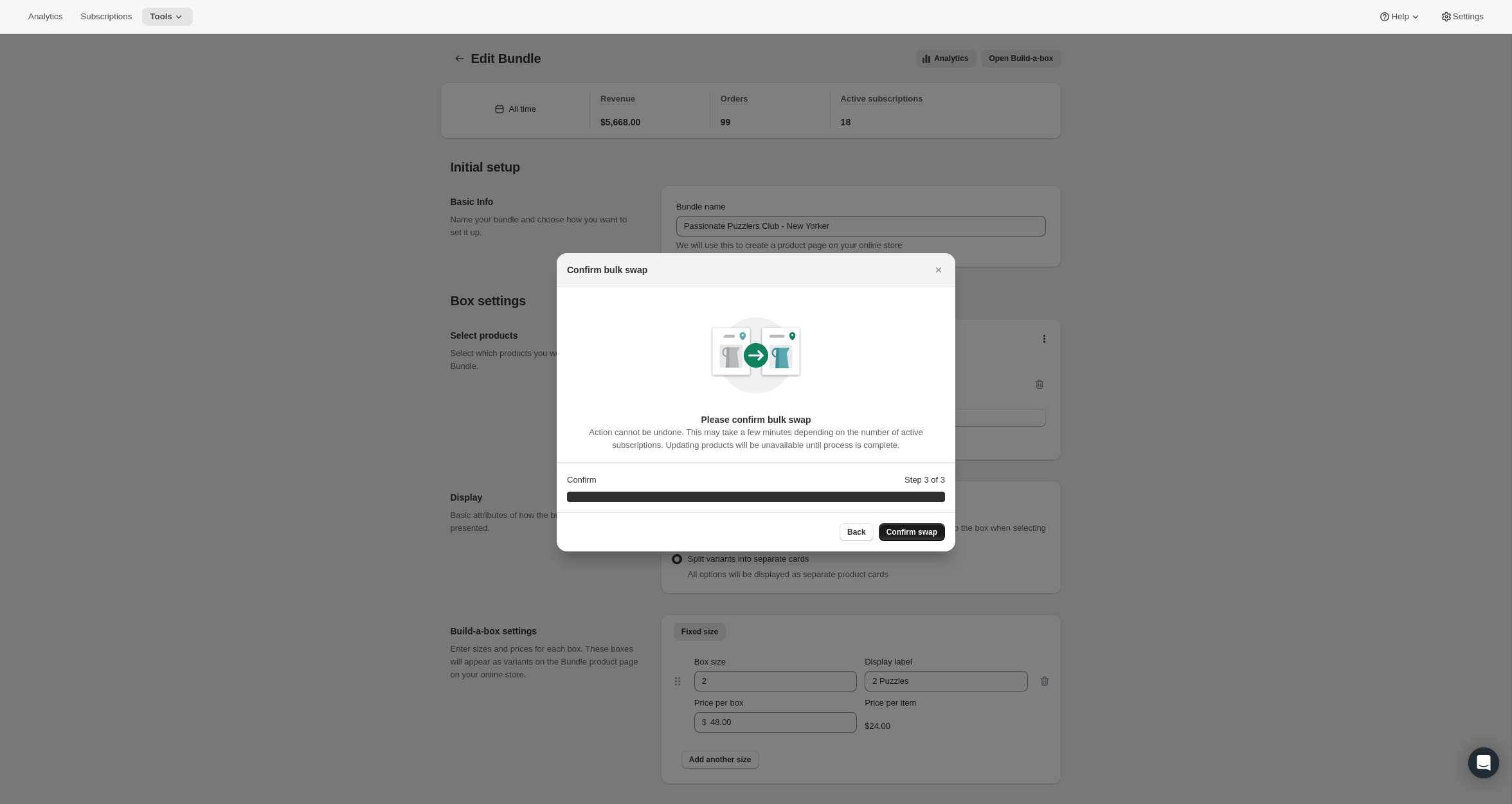
click at [912, 538] on button "Confirm swap" at bounding box center [911, 532] width 66 height 18
